Goal: Task Accomplishment & Management: Use online tool/utility

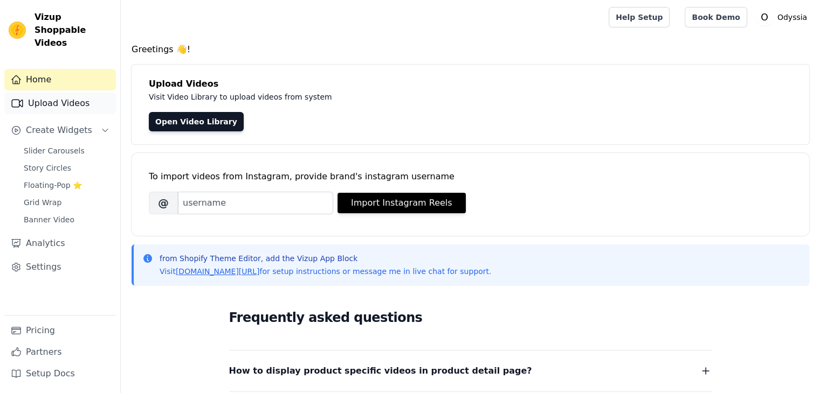
click at [60, 94] on link "Upload Videos" at bounding box center [60, 104] width 112 height 22
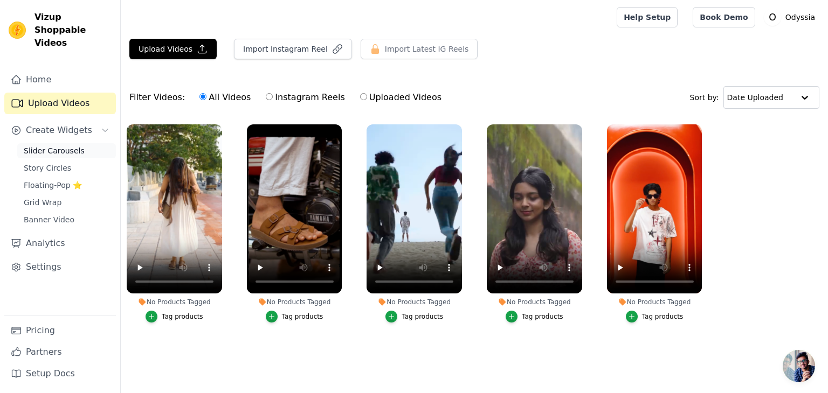
click at [58, 146] on span "Slider Carousels" at bounding box center [54, 151] width 61 height 11
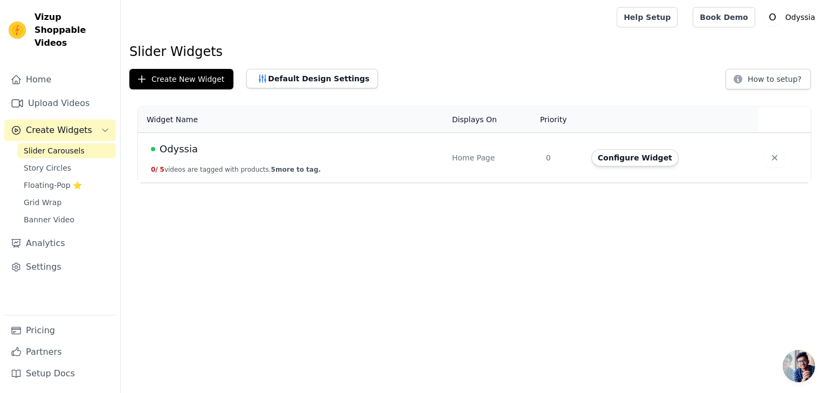
click at [177, 148] on span "Odyssia" at bounding box center [179, 149] width 38 height 15
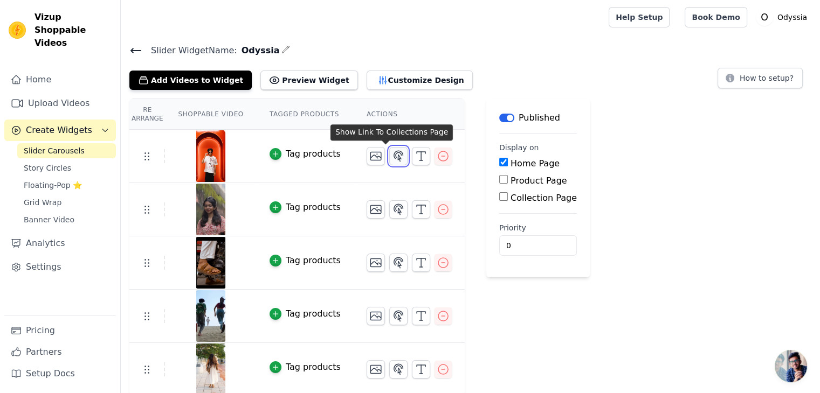
click at [392, 153] on icon "button" at bounding box center [398, 156] width 13 height 13
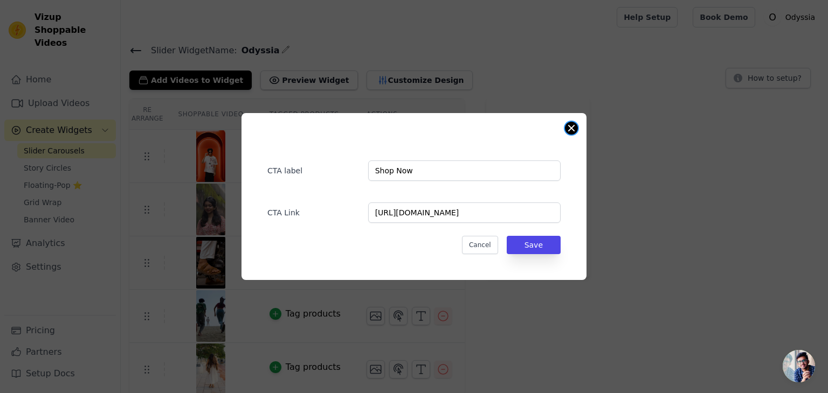
click at [569, 134] on button "Close modal" at bounding box center [571, 128] width 13 height 13
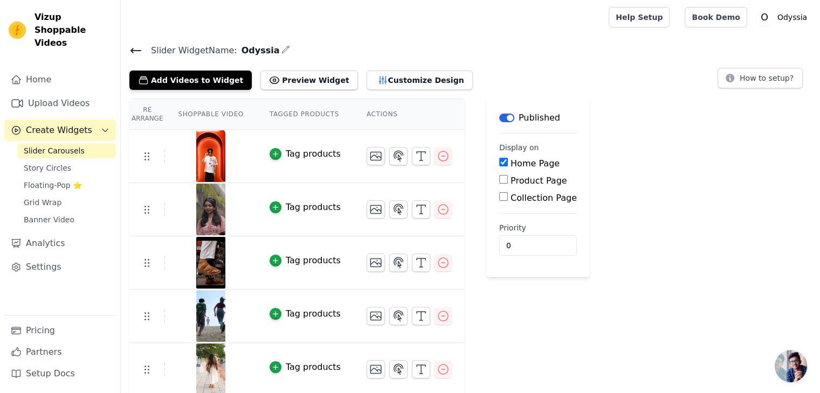
click at [286, 159] on div "Tag products" at bounding box center [313, 154] width 55 height 13
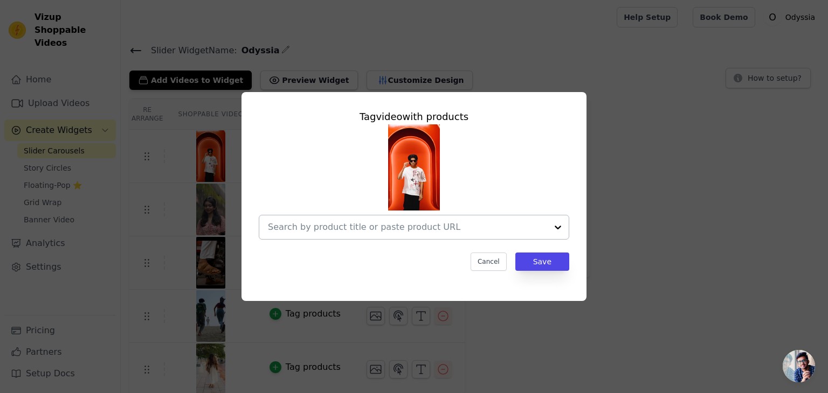
click at [417, 221] on input "text" at bounding box center [407, 227] width 279 height 13
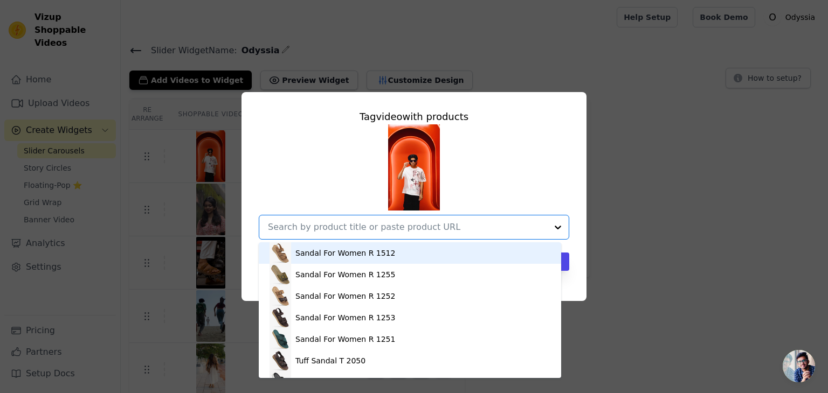
click at [417, 221] on input "text" at bounding box center [407, 227] width 279 height 13
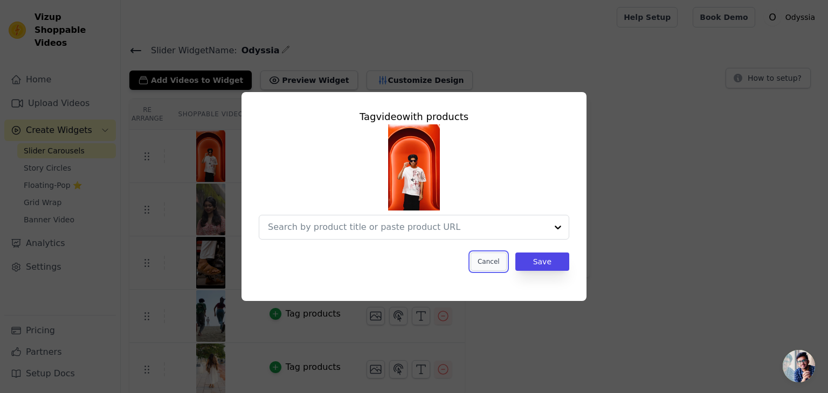
click at [491, 264] on button "Cancel" at bounding box center [489, 262] width 36 height 18
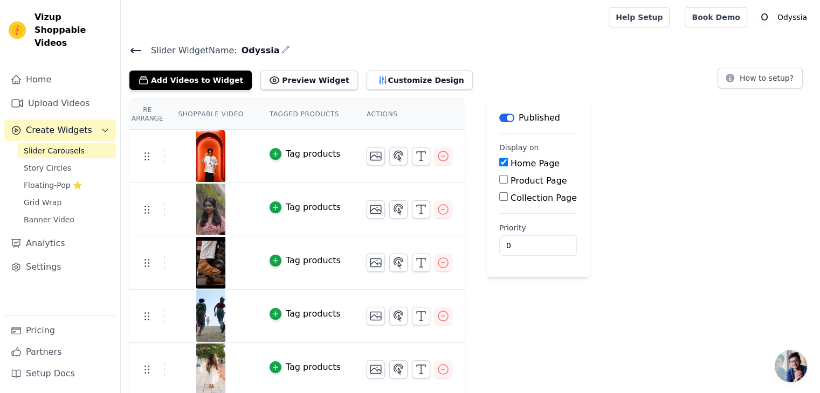
click at [132, 51] on icon at bounding box center [135, 50] width 13 height 13
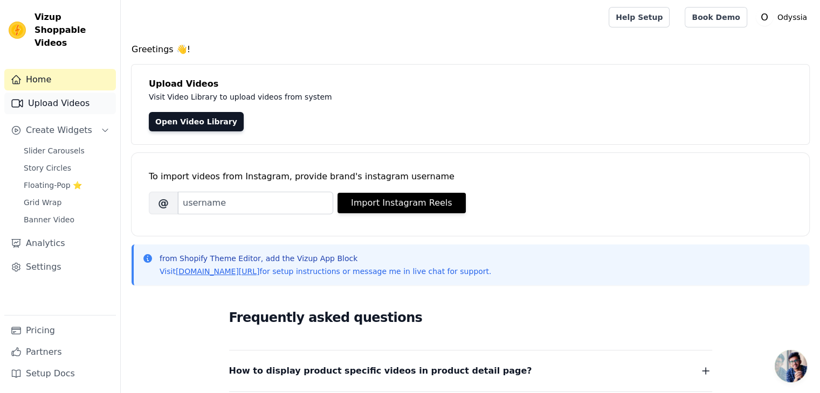
click at [58, 93] on link "Upload Videos" at bounding box center [60, 104] width 112 height 22
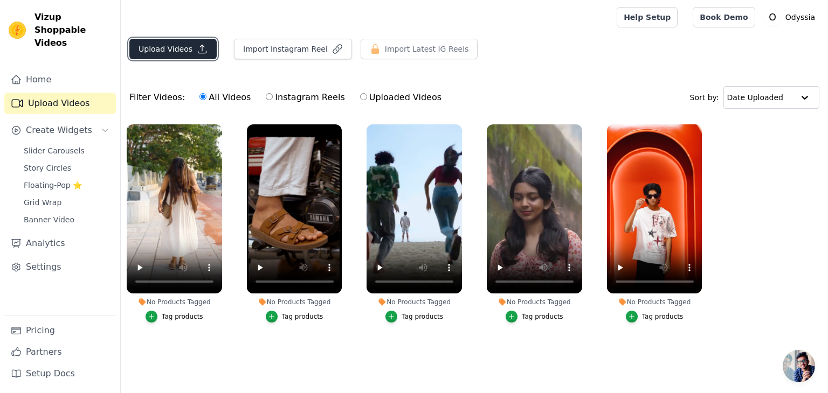
click at [163, 51] on button "Upload Videos" at bounding box center [172, 49] width 87 height 20
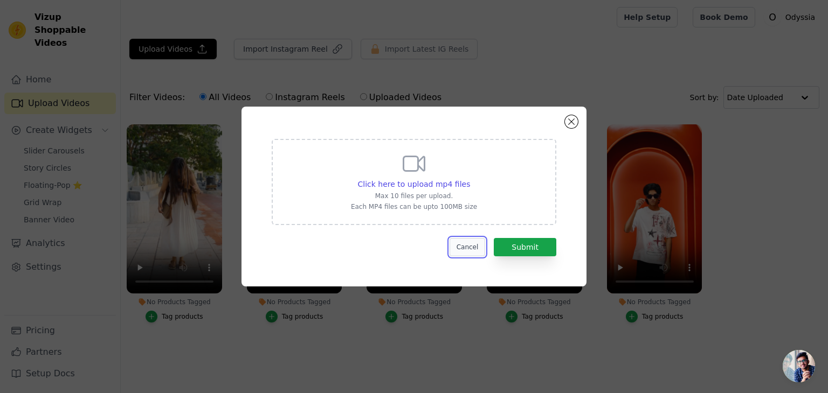
click at [470, 248] on button "Cancel" at bounding box center [468, 247] width 36 height 18
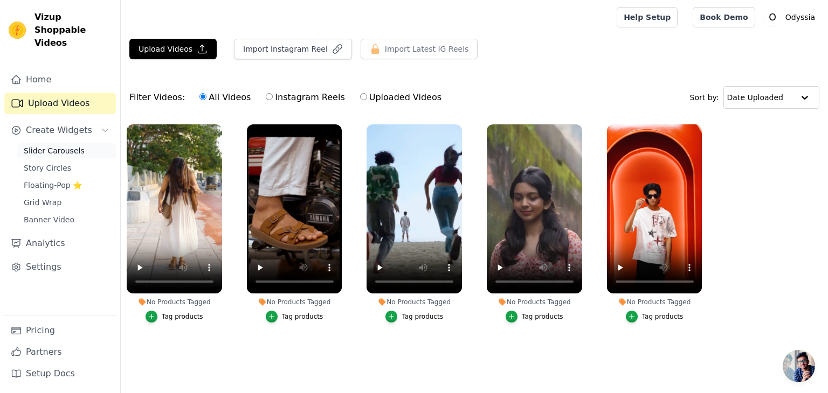
click at [50, 146] on span "Slider Carousels" at bounding box center [54, 151] width 61 height 11
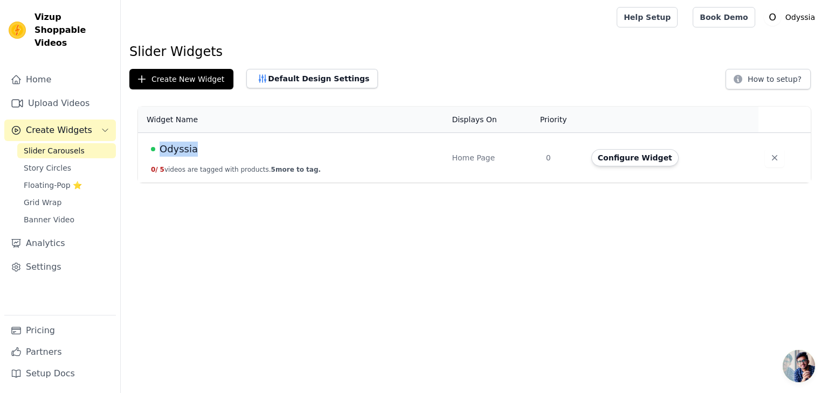
drag, startPoint x: 213, startPoint y: 153, endPoint x: 149, endPoint y: 151, distance: 64.7
click at [149, 151] on td "Odyssia 0 / 5 videos are tagged with products. 5 more to tag." at bounding box center [291, 158] width 307 height 50
click at [174, 149] on span "Odyssia" at bounding box center [179, 149] width 38 height 15
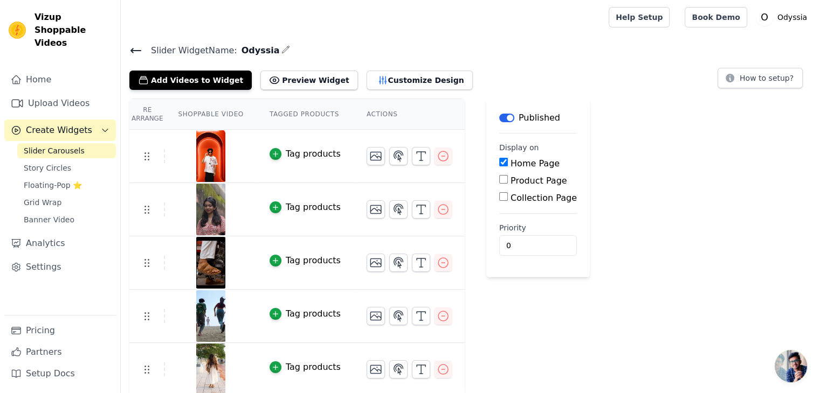
click at [289, 150] on div "Tag products" at bounding box center [313, 154] width 55 height 13
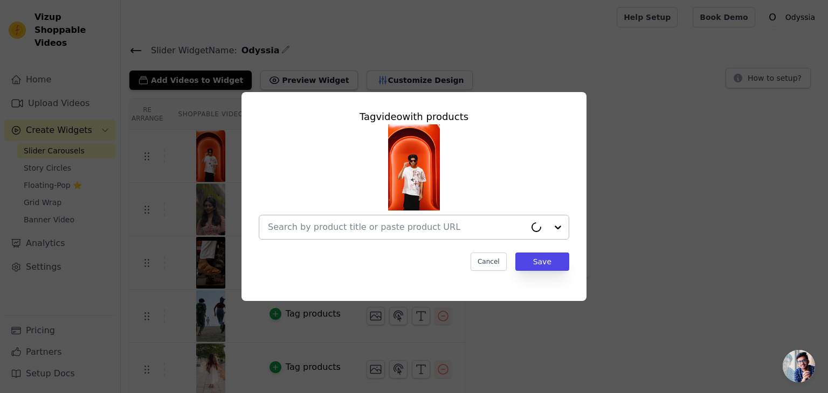
click at [379, 226] on input "text" at bounding box center [397, 227] width 258 height 13
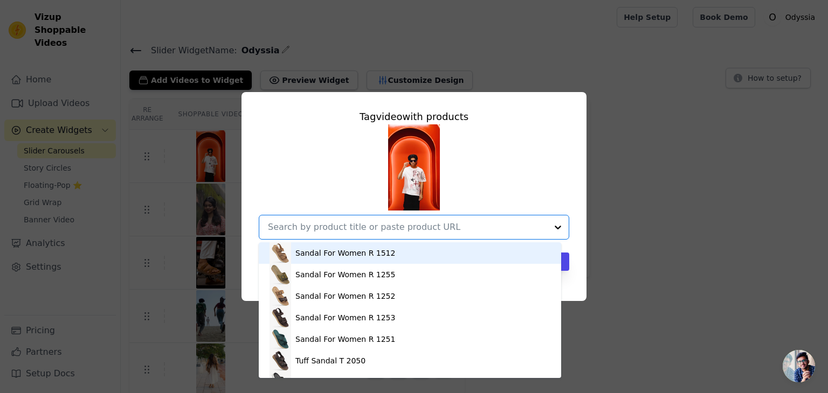
click at [546, 119] on div "Tag video with products" at bounding box center [414, 116] width 310 height 15
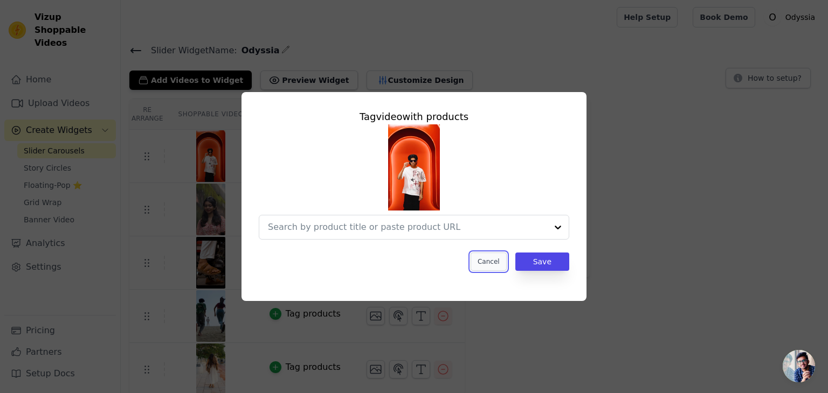
click at [492, 263] on button "Cancel" at bounding box center [489, 262] width 36 height 18
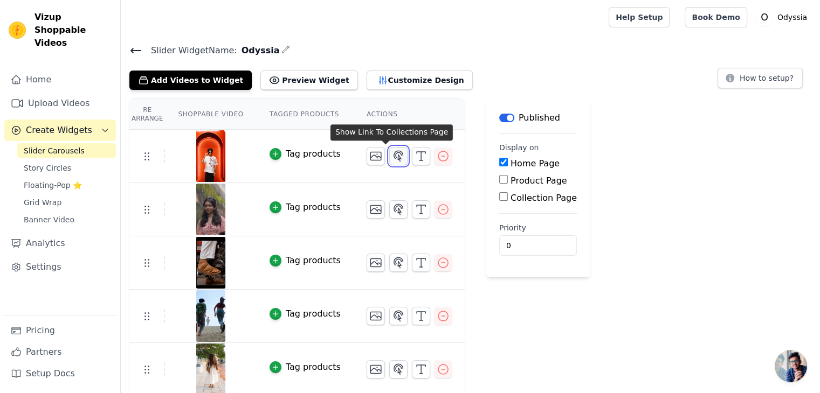
click at [392, 155] on icon "button" at bounding box center [398, 156] width 13 height 13
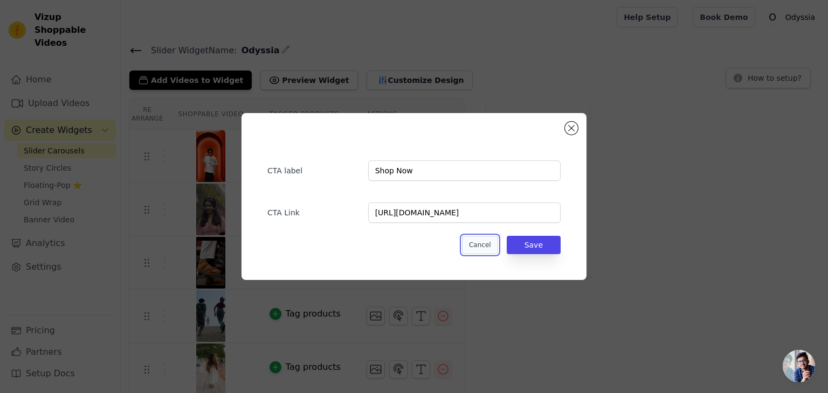
click at [485, 245] on button "Cancel" at bounding box center [480, 245] width 36 height 18
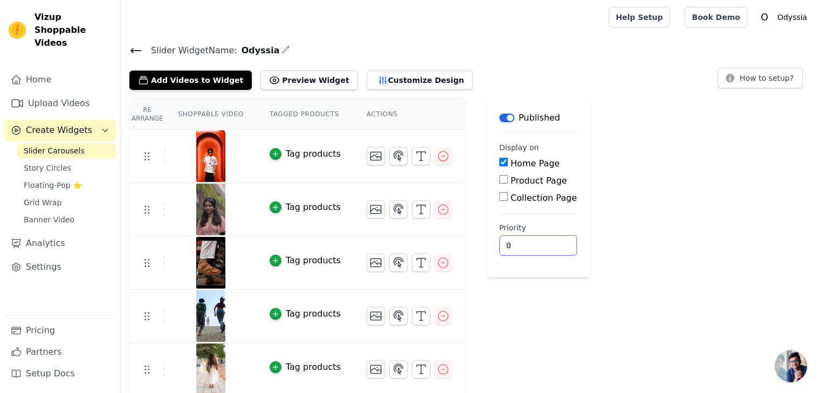
click at [700, 267] on div "Re Arrange Shoppable Video Tagged Products Actions Tag products Tag products Ta…" at bounding box center [470, 248] width 699 height 298
click at [137, 48] on icon at bounding box center [135, 50] width 13 height 13
